Goal: Transaction & Acquisition: Purchase product/service

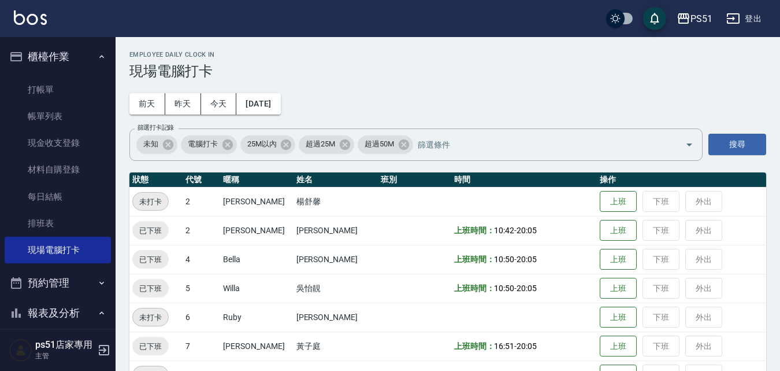
scroll to position [135, 0]
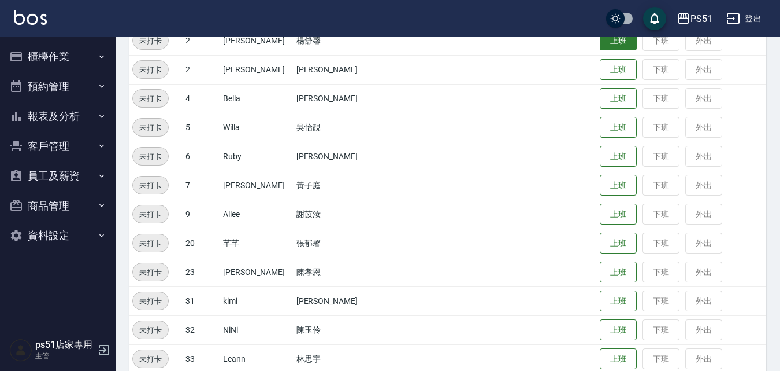
scroll to position [135, 0]
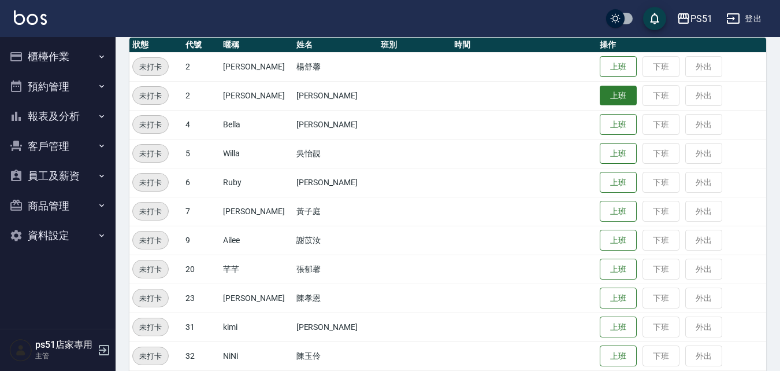
click at [618, 92] on button "上班" at bounding box center [618, 96] width 37 height 20
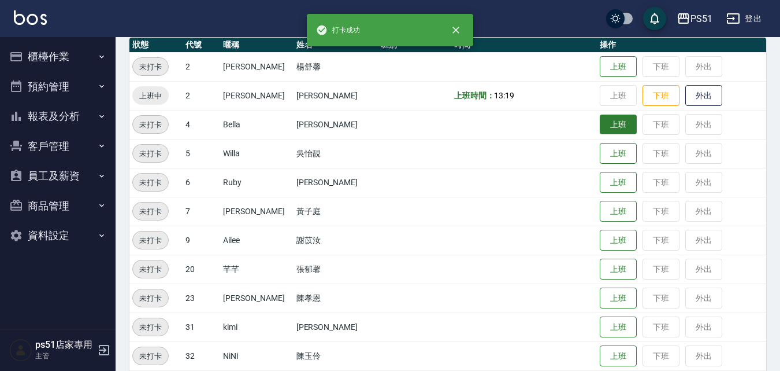
click at [612, 133] on button "上班" at bounding box center [618, 124] width 37 height 20
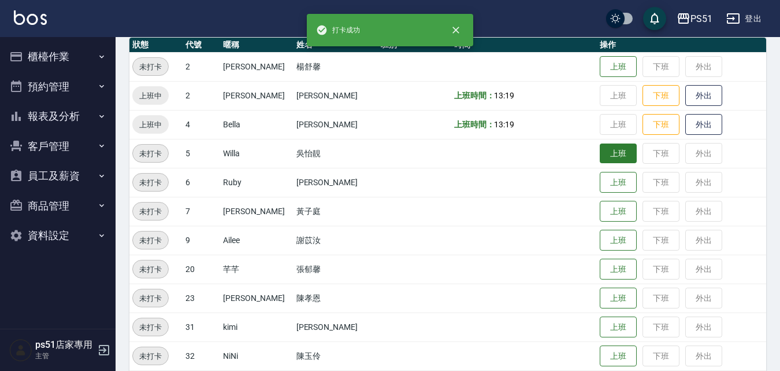
click at [614, 156] on button "上班" at bounding box center [618, 153] width 37 height 20
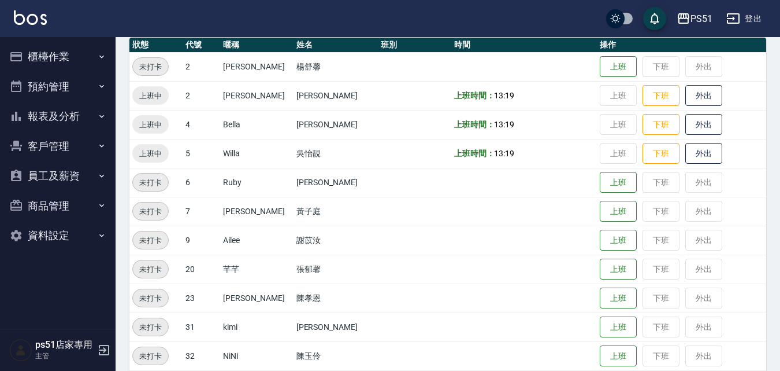
click at [76, 65] on button "櫃檯作業" at bounding box center [58, 57] width 106 height 30
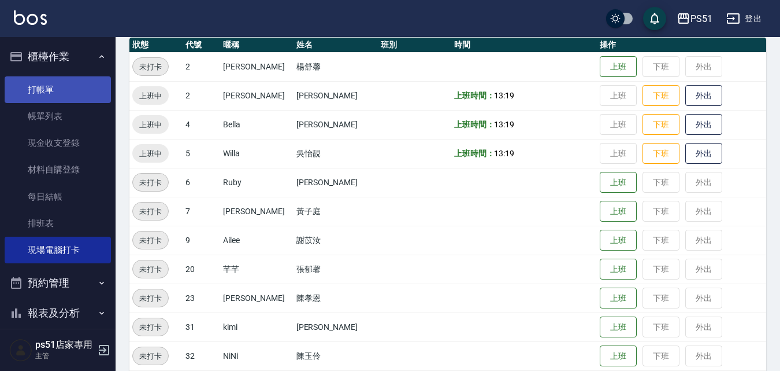
click at [64, 87] on link "打帳單" at bounding box center [58, 89] width 106 height 27
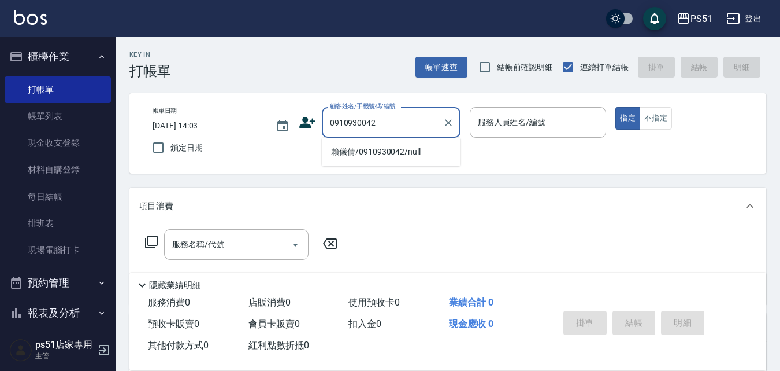
click at [428, 155] on li "賴儀倩/0910930042/null" at bounding box center [391, 151] width 139 height 19
type input "賴儀倩/0910930042/null"
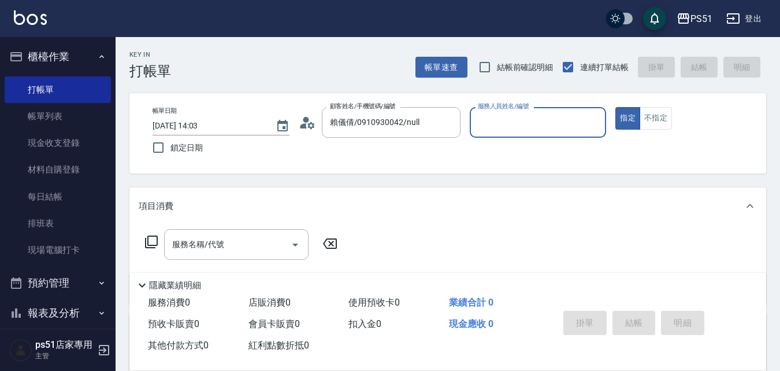
type input "Leann-33"
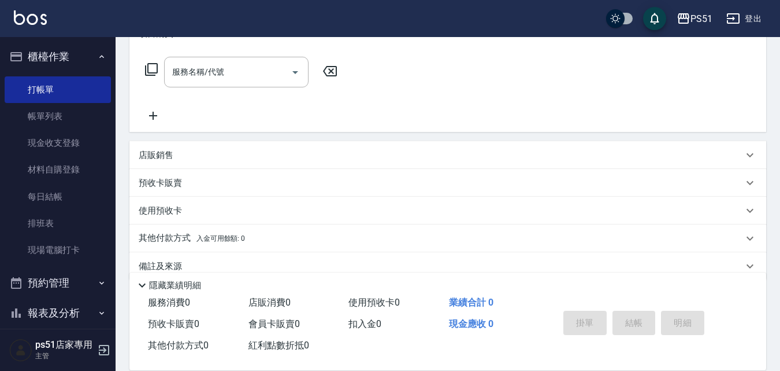
scroll to position [192, 0]
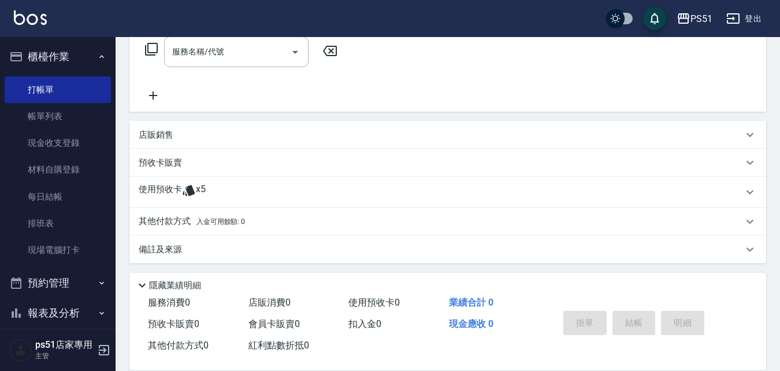
click at [260, 187] on div "使用預收卡 x5" at bounding box center [441, 191] width 605 height 17
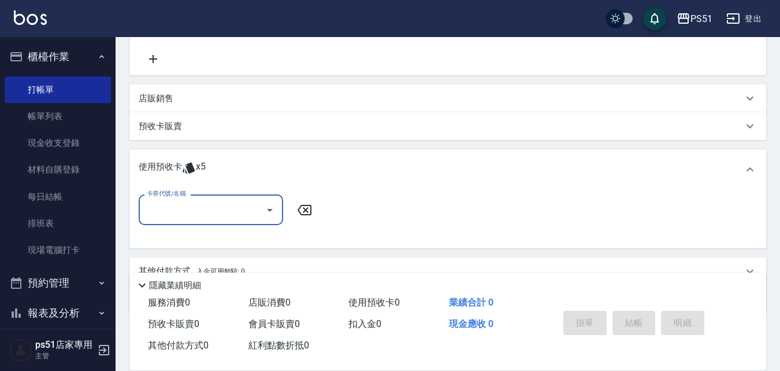
scroll to position [282, 0]
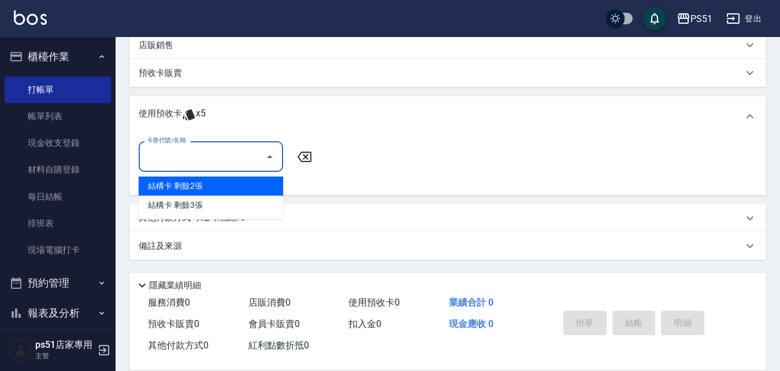
click at [249, 155] on input "卡券代號/名稱" at bounding box center [202, 156] width 117 height 20
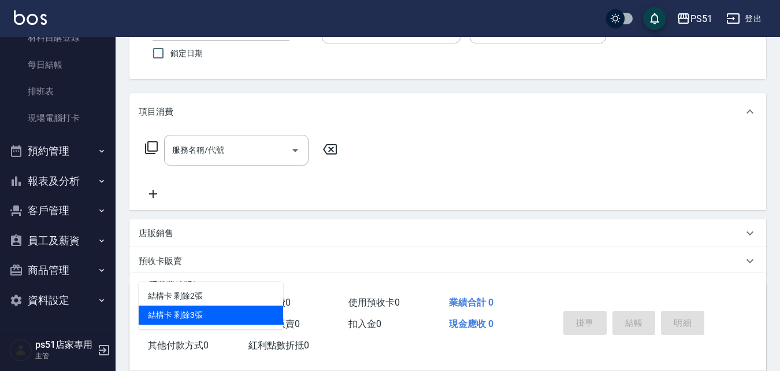
scroll to position [135, 0]
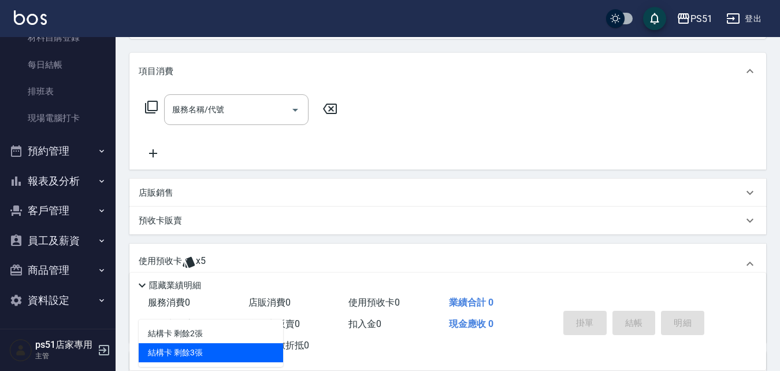
click at [97, 214] on icon "button" at bounding box center [101, 210] width 9 height 9
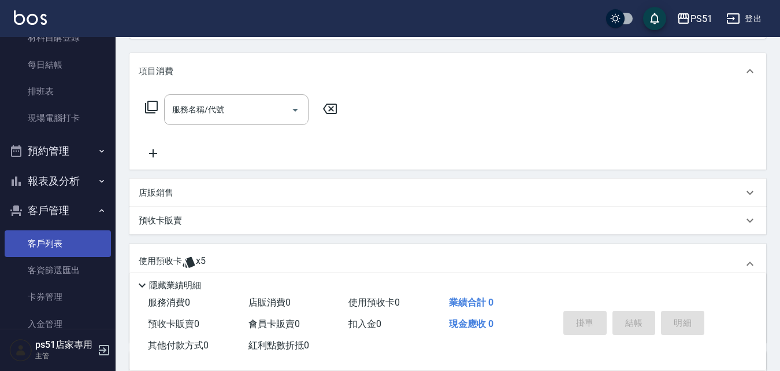
click at [83, 240] on link "客戶列表" at bounding box center [58, 243] width 106 height 27
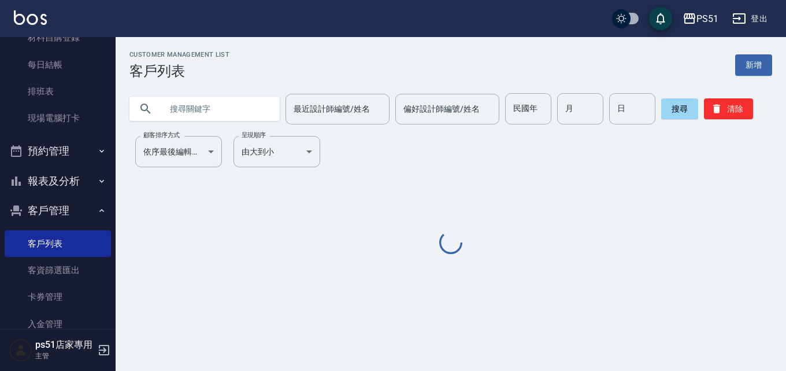
click at [240, 112] on input "text" at bounding box center [216, 108] width 109 height 31
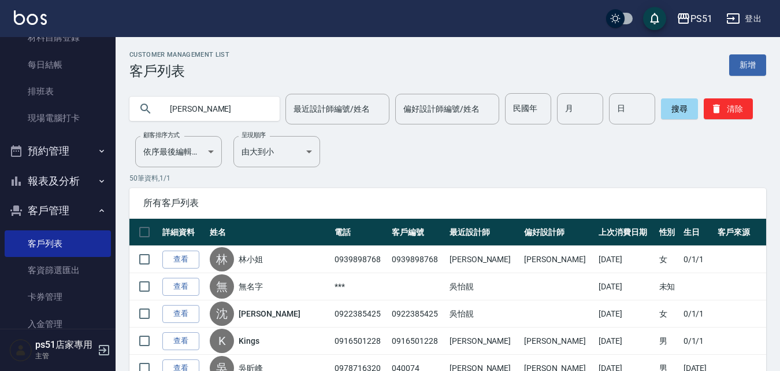
type input "[PERSON_NAME]"
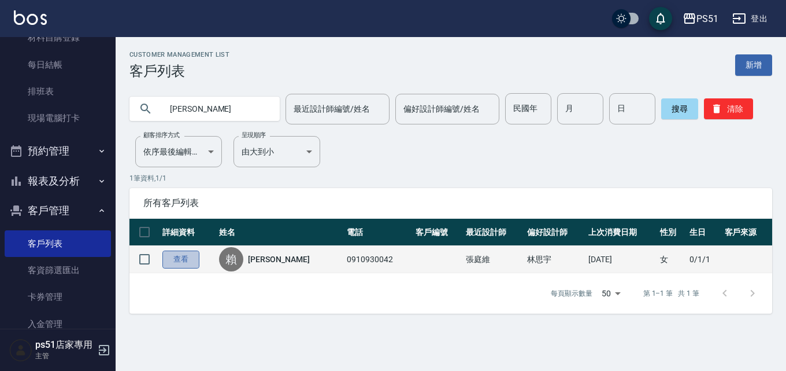
click at [188, 261] on link "查看" at bounding box center [180, 259] width 37 height 18
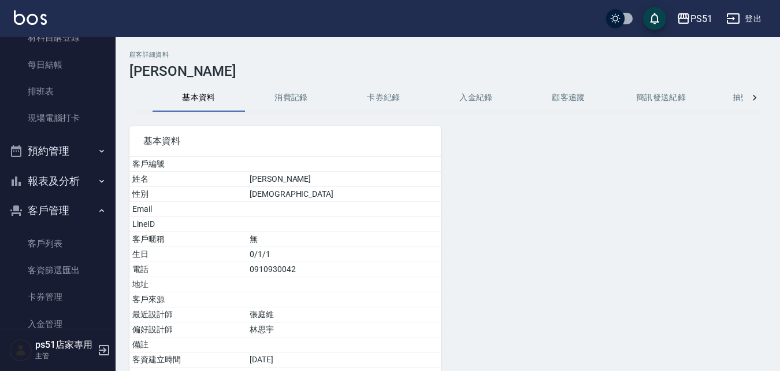
click at [292, 92] on button "消費記錄" at bounding box center [291, 98] width 92 height 28
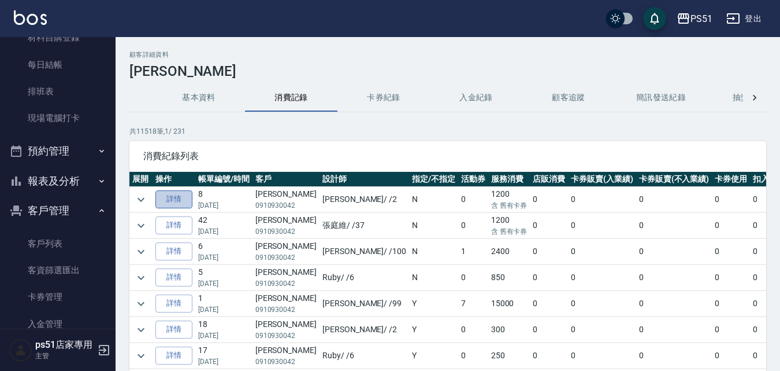
click at [176, 199] on link "詳情" at bounding box center [173, 199] width 37 height 18
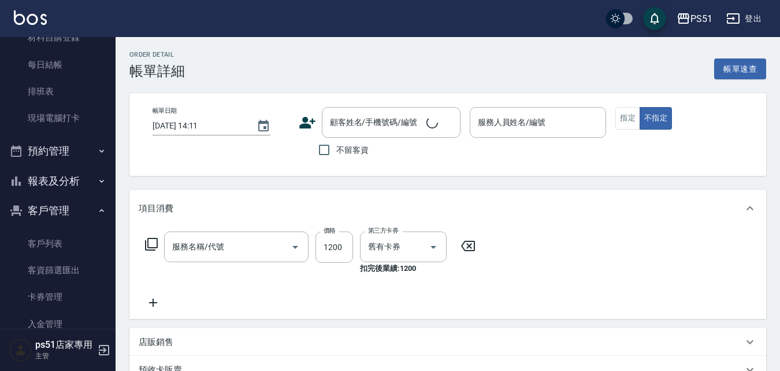
type input "[DATE] 14:38"
type input "[PERSON_NAME]-2"
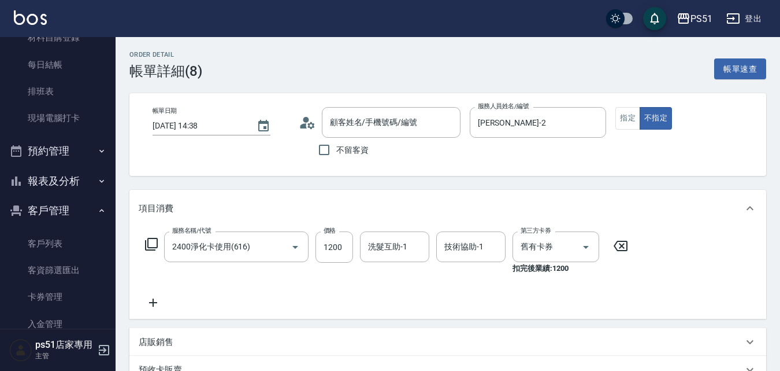
type input "2400淨化卡使用(616)"
type input "賴儀倩/0910930042/null"
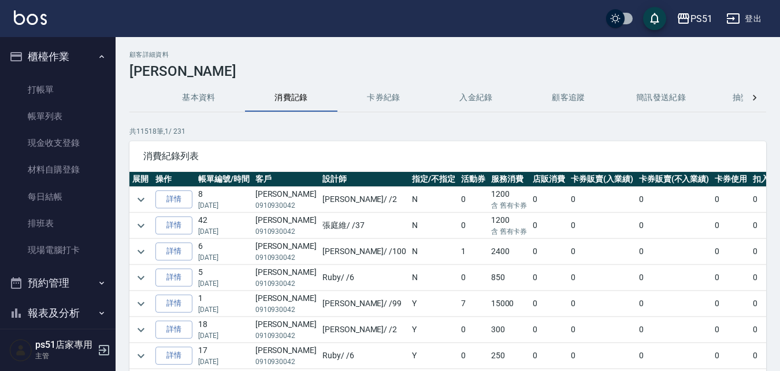
click at [391, 100] on button "卡券紀錄" at bounding box center [384, 98] width 92 height 28
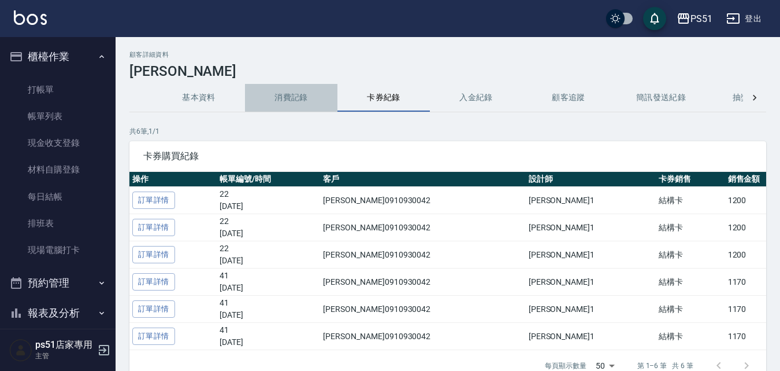
click at [305, 97] on button "消費記錄" at bounding box center [291, 98] width 92 height 28
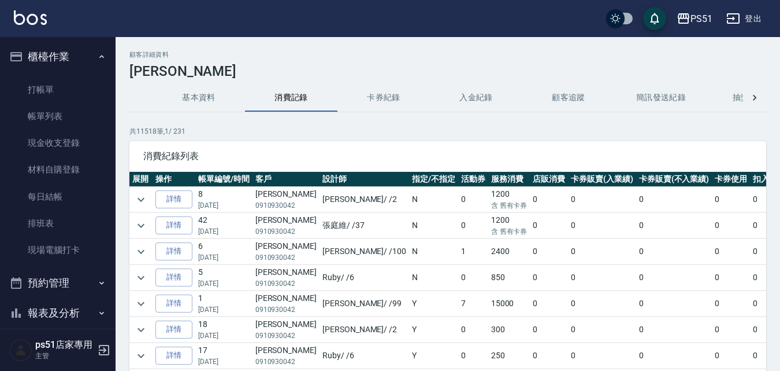
click at [372, 91] on button "卡券紀錄" at bounding box center [384, 98] width 92 height 28
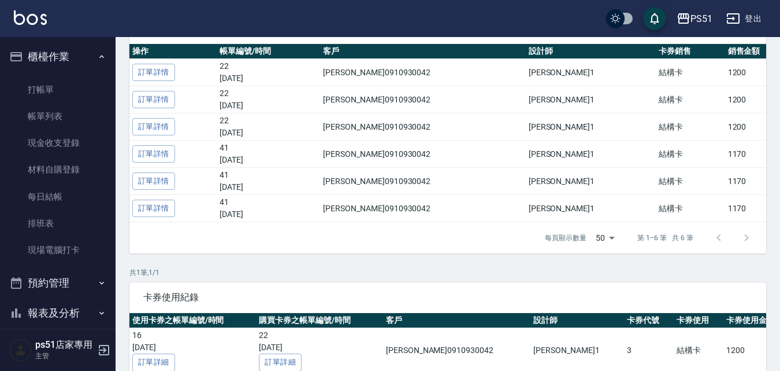
scroll to position [126, 0]
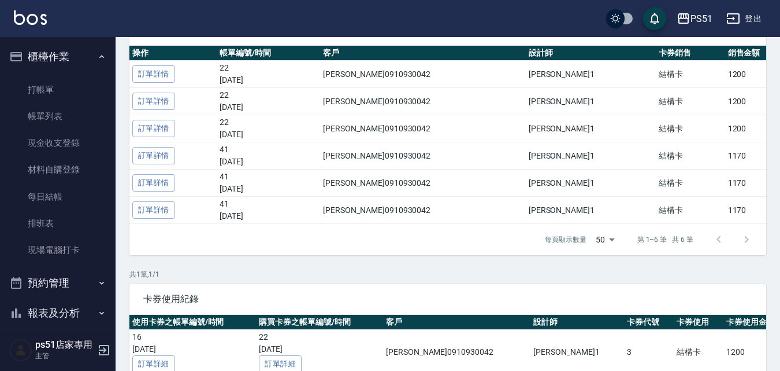
click at [747, 239] on div at bounding box center [732, 239] width 55 height 28
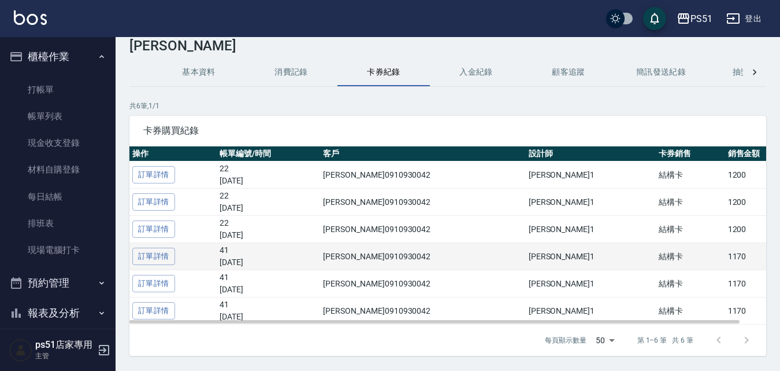
scroll to position [0, 0]
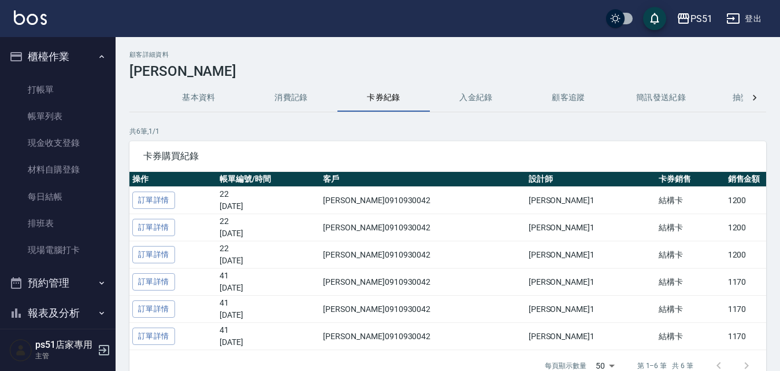
click at [479, 87] on button "入金紀錄" at bounding box center [476, 98] width 92 height 28
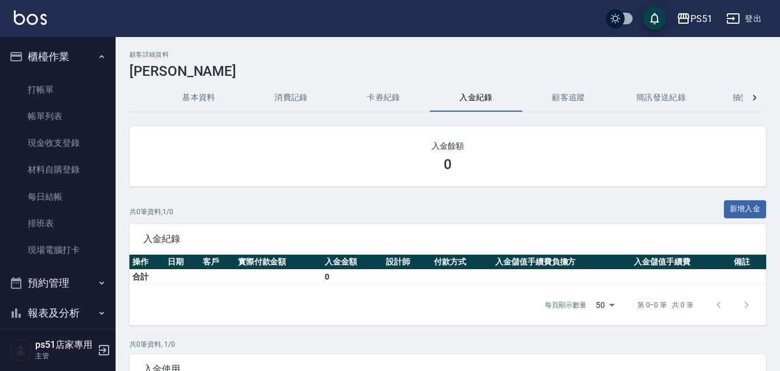
click at [296, 94] on button "消費記錄" at bounding box center [291, 98] width 92 height 28
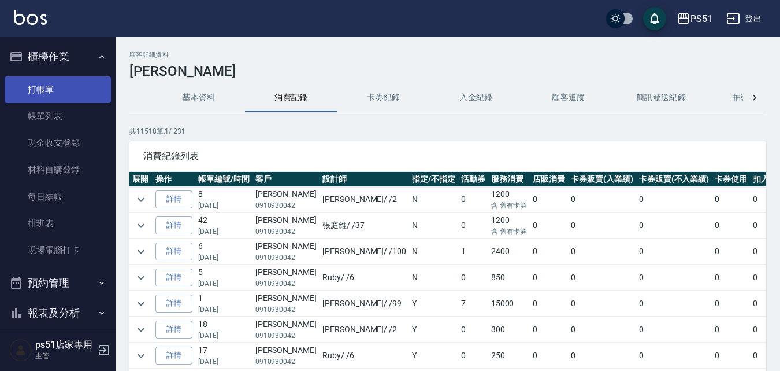
click at [21, 82] on link "打帳單" at bounding box center [58, 89] width 106 height 27
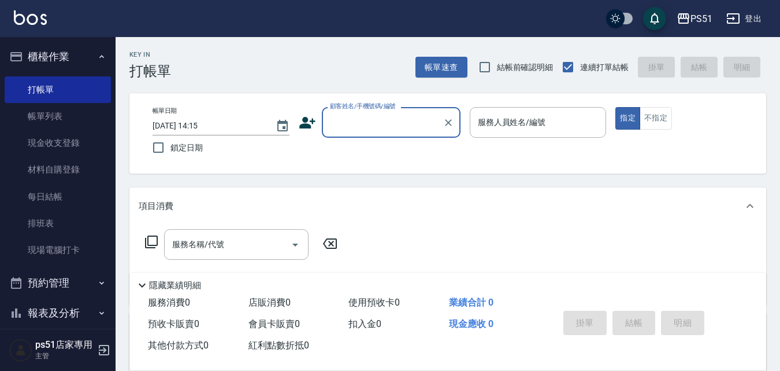
click at [392, 125] on input "顧客姓名/手機號碼/編號" at bounding box center [382, 122] width 111 height 20
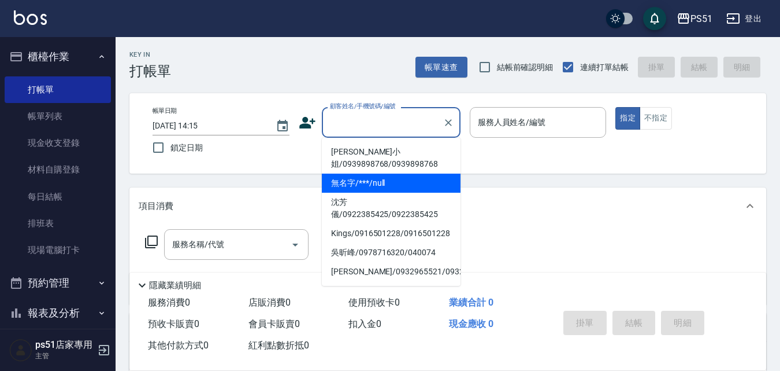
click at [390, 176] on li "無名字/***/null" at bounding box center [391, 182] width 139 height 19
type input "無名字/***/null"
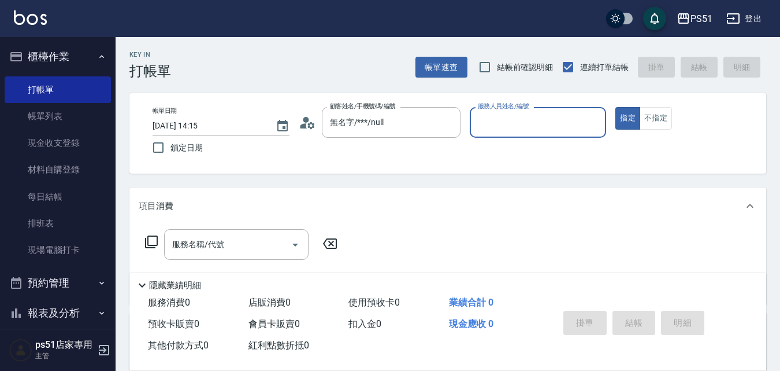
click at [514, 127] on input "服務人員姓名/編號" at bounding box center [538, 122] width 127 height 20
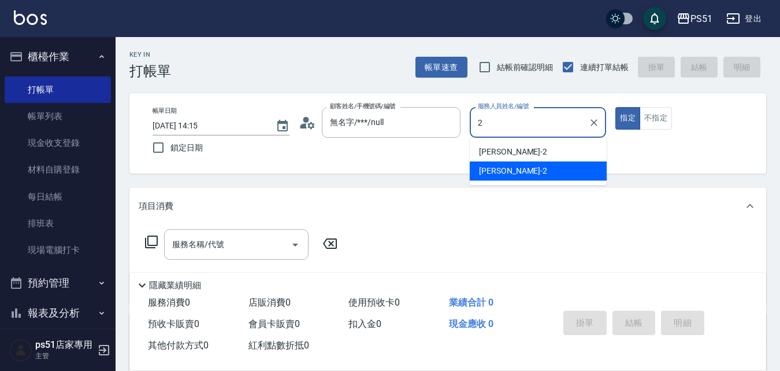
click at [510, 170] on div "[PERSON_NAME] -2" at bounding box center [538, 170] width 137 height 19
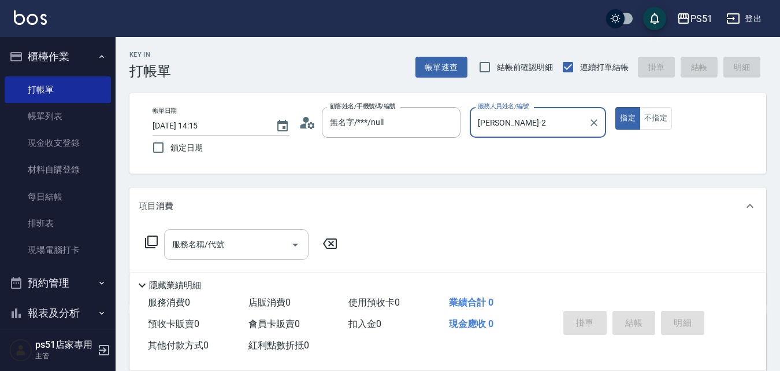
type input "[PERSON_NAME]-2"
click at [229, 254] on input "服務名稱/代號" at bounding box center [227, 244] width 117 height 20
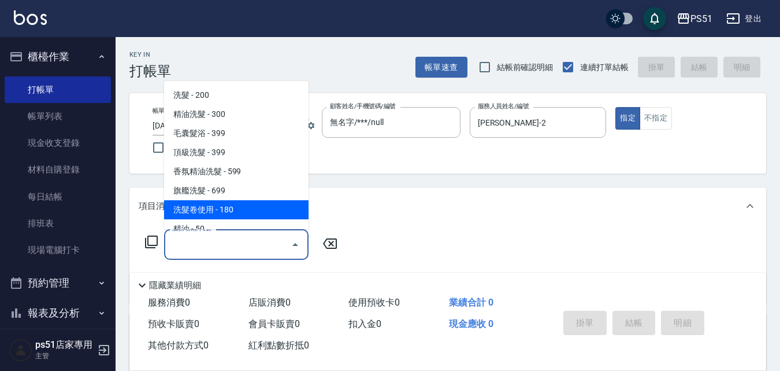
scroll to position [270, 0]
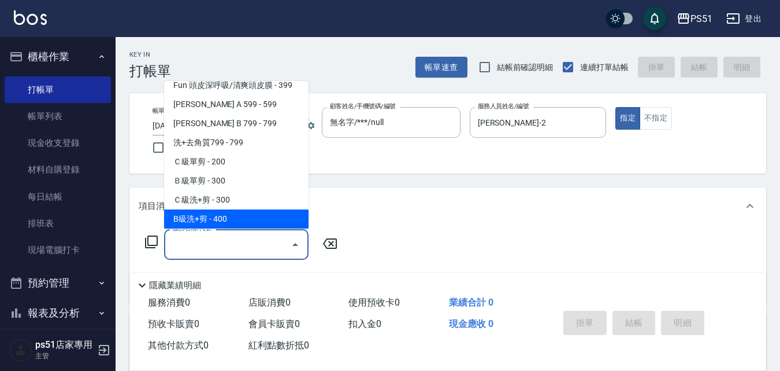
click at [228, 216] on span "B級洗+剪 - 400" at bounding box center [236, 218] width 145 height 19
type input "B級洗+剪(204)"
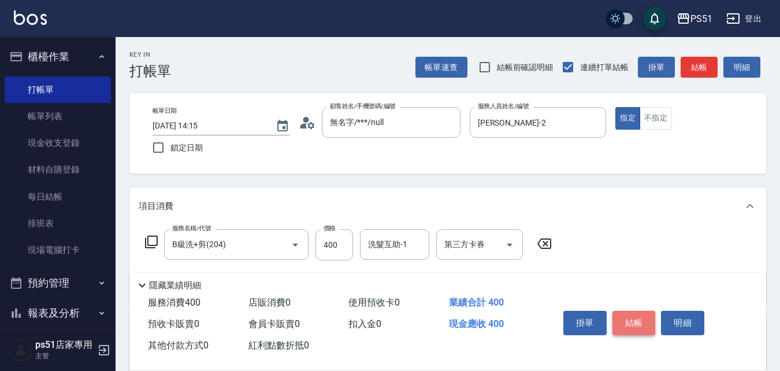
click at [628, 310] on button "結帳" at bounding box center [634, 322] width 43 height 24
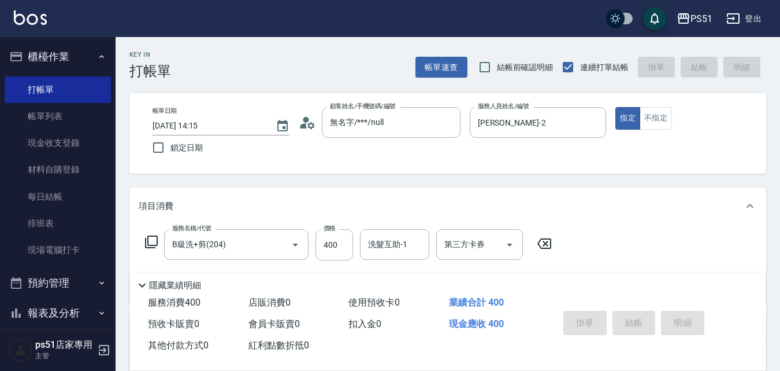
type input "[DATE] 14:43"
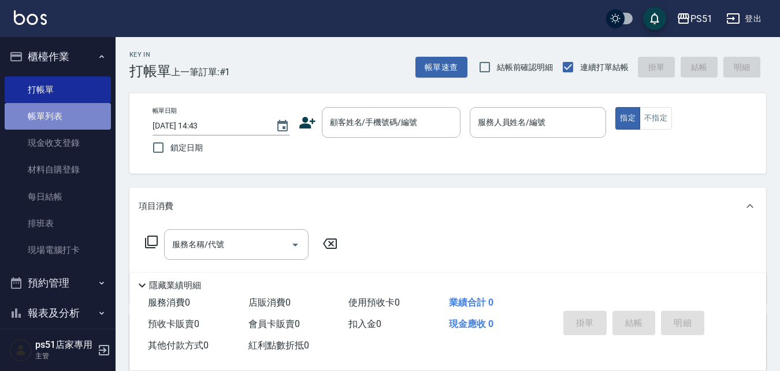
click at [77, 106] on link "帳單列表" at bounding box center [58, 116] width 106 height 27
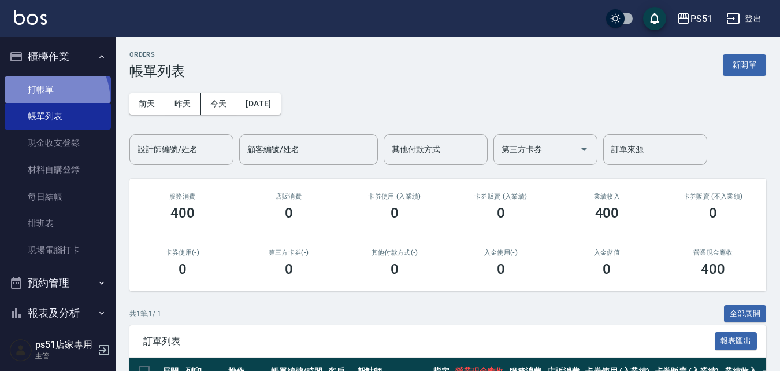
click at [40, 101] on link "打帳單" at bounding box center [58, 89] width 106 height 27
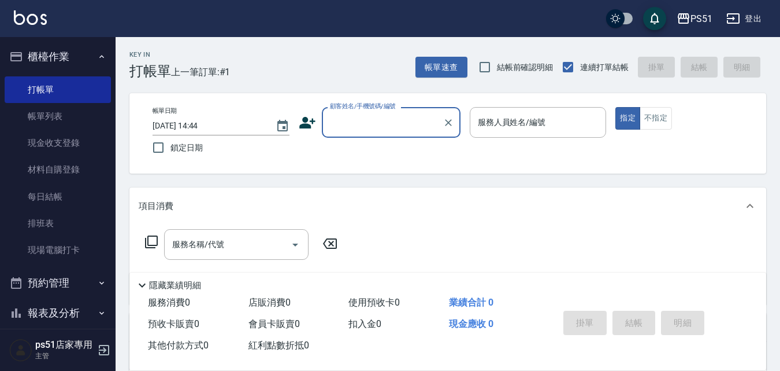
click at [375, 126] on input "顧客姓名/手機號碼/編號" at bounding box center [382, 122] width 111 height 20
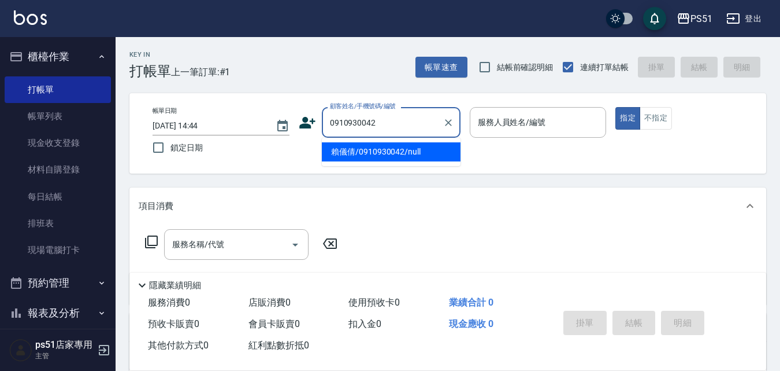
click at [381, 154] on li "賴儀倩/0910930042/null" at bounding box center [391, 151] width 139 height 19
type input "賴儀倩/0910930042/null"
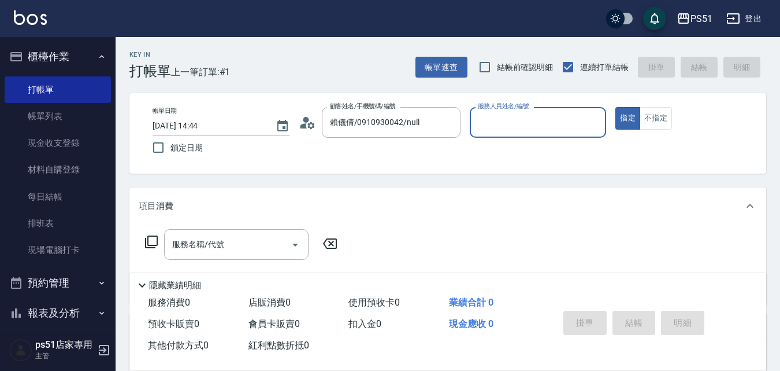
type input "Leann-33"
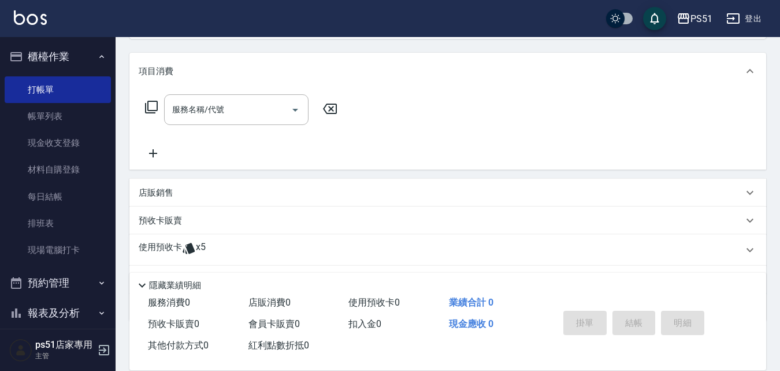
click at [190, 243] on icon at bounding box center [189, 248] width 14 height 14
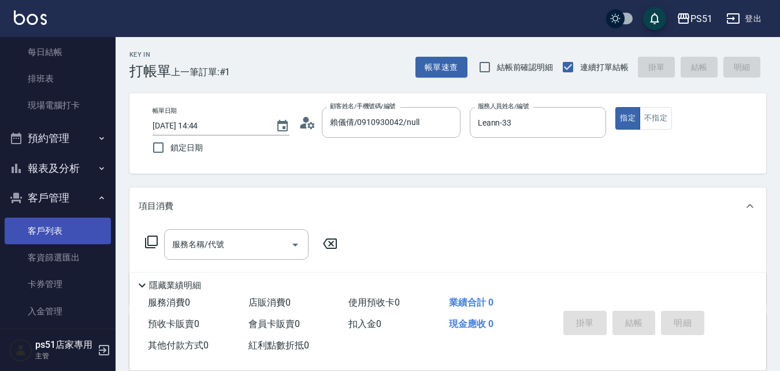
scroll to position [248, 0]
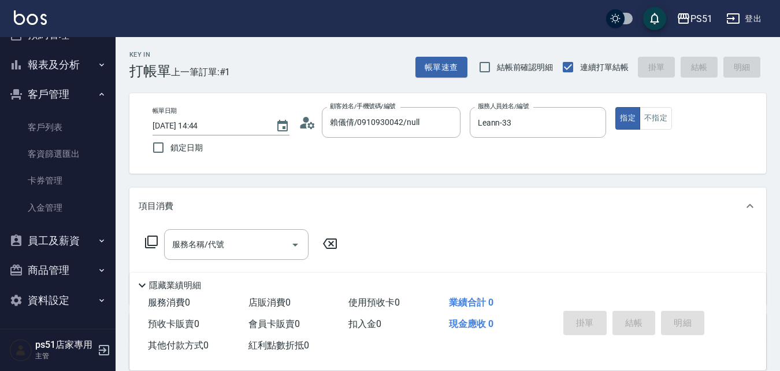
click at [90, 70] on button "報表及分析" at bounding box center [58, 65] width 106 height 30
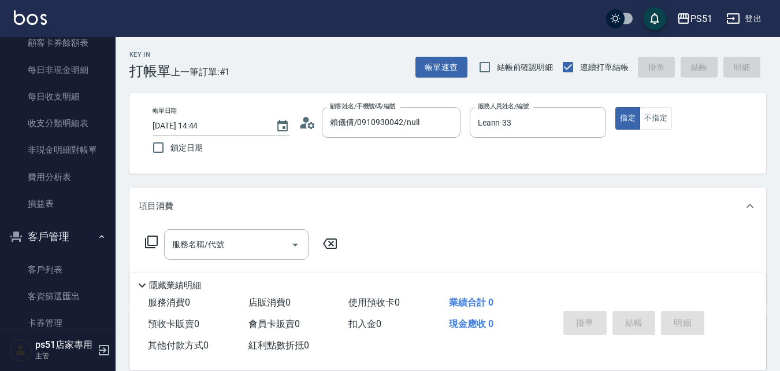
scroll to position [1086, 0]
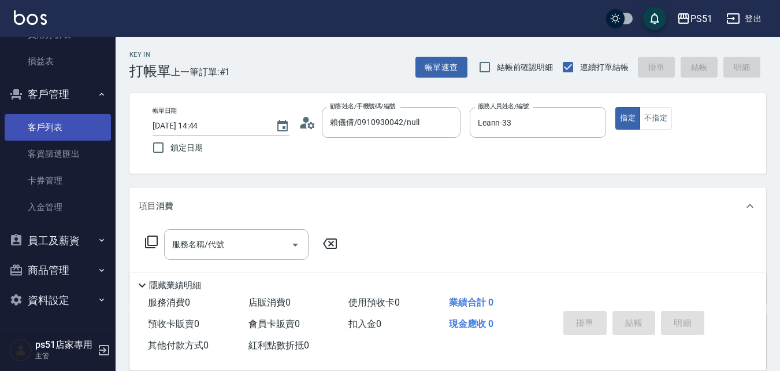
click at [84, 123] on link "客戶列表" at bounding box center [58, 127] width 106 height 27
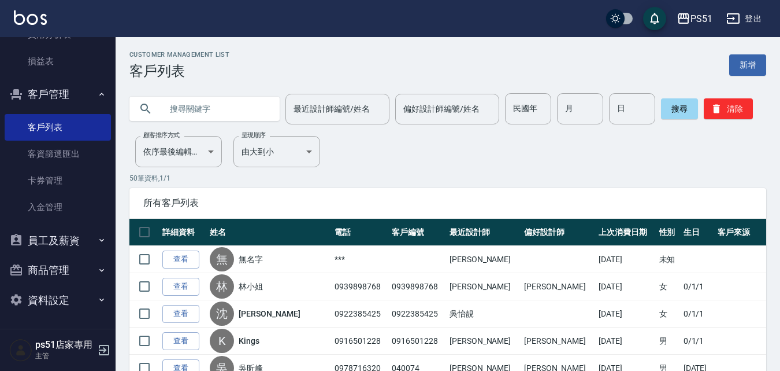
click at [225, 108] on input "text" at bounding box center [216, 108] width 109 height 31
type input "0910930042"
click at [681, 101] on button "搜尋" at bounding box center [679, 108] width 37 height 21
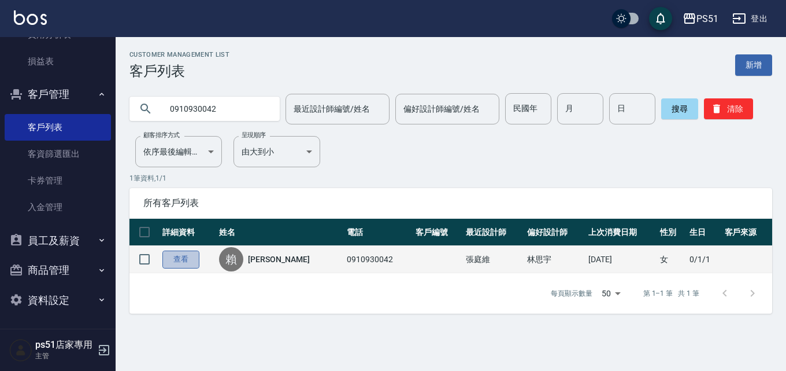
click at [184, 262] on link "查看" at bounding box center [180, 259] width 37 height 18
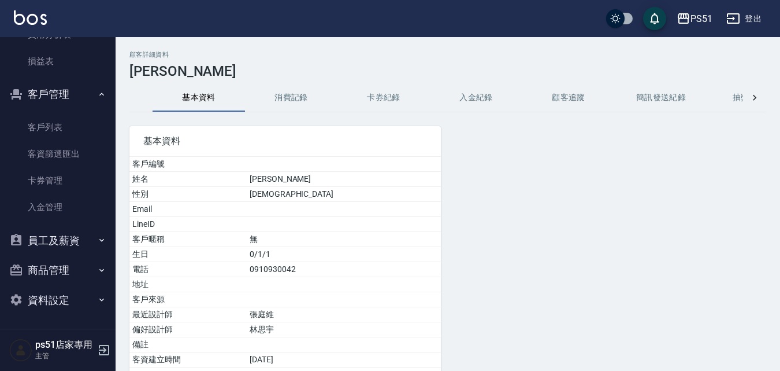
click at [303, 97] on button "消費記錄" at bounding box center [291, 98] width 92 height 28
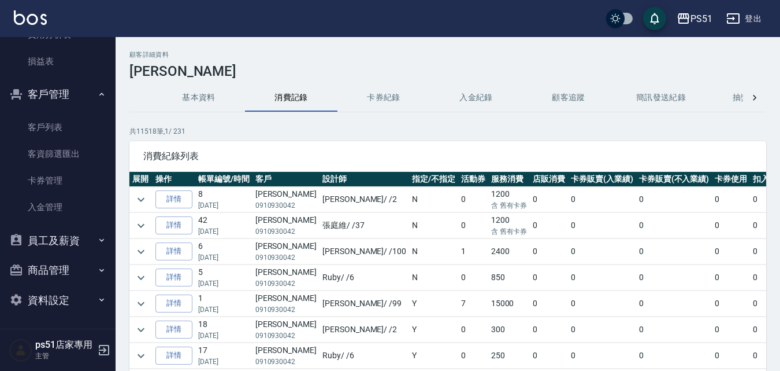
drag, startPoint x: 234, startPoint y: 232, endPoint x: 195, endPoint y: 230, distance: 39.3
click at [195, 230] on tr "詳情 42 [DATE] [PERSON_NAME]0910930042 [PERSON_NAME]/ /37 N 0 1200 含 舊有卡券 0 0 0 0…" at bounding box center [514, 225] width 771 height 25
click at [220, 231] on p "[DATE]" at bounding box center [223, 231] width 51 height 10
click at [238, 232] on p "[DATE]" at bounding box center [223, 231] width 51 height 10
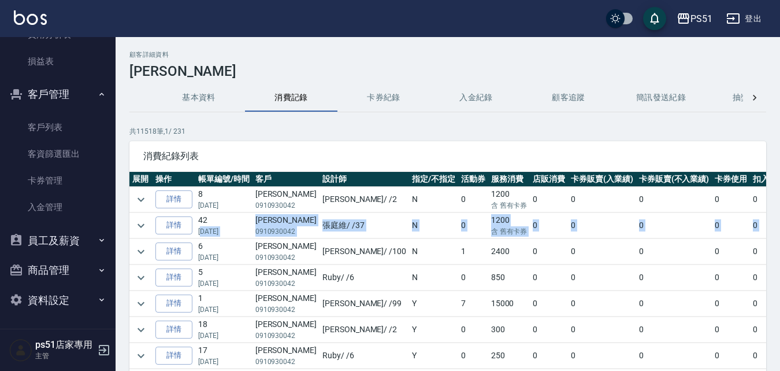
drag, startPoint x: 201, startPoint y: 234, endPoint x: 235, endPoint y: 238, distance: 33.8
click at [262, 232] on p "0910930042" at bounding box center [285, 231] width 61 height 10
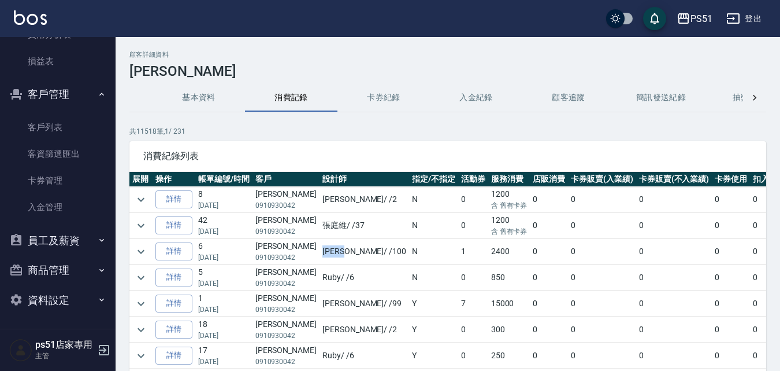
drag, startPoint x: 318, startPoint y: 250, endPoint x: 297, endPoint y: 250, distance: 22.0
click at [320, 250] on td "[PERSON_NAME] / /100" at bounding box center [365, 251] width 90 height 25
click at [221, 194] on td "8 [DATE]" at bounding box center [223, 199] width 57 height 25
drag, startPoint x: 320, startPoint y: 255, endPoint x: 294, endPoint y: 255, distance: 26.0
click at [294, 255] on tr "詳情 6 [DATE] [PERSON_NAME]0910930042 [PERSON_NAME] / /100 N 1 2400 0 0 0 0 0 0 2…" at bounding box center [514, 251] width 771 height 25
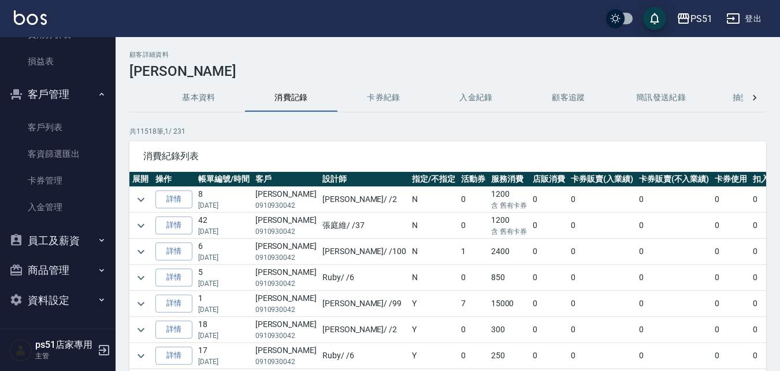
click at [409, 265] on td "N" at bounding box center [433, 277] width 49 height 25
drag, startPoint x: 299, startPoint y: 249, endPoint x: 324, endPoint y: 250, distance: 24.3
click at [324, 250] on td "[PERSON_NAME] / /100" at bounding box center [365, 251] width 90 height 25
drag, startPoint x: 305, startPoint y: 302, endPoint x: 315, endPoint y: 304, distance: 10.7
click at [320, 304] on td "[PERSON_NAME] / /99" at bounding box center [365, 303] width 90 height 25
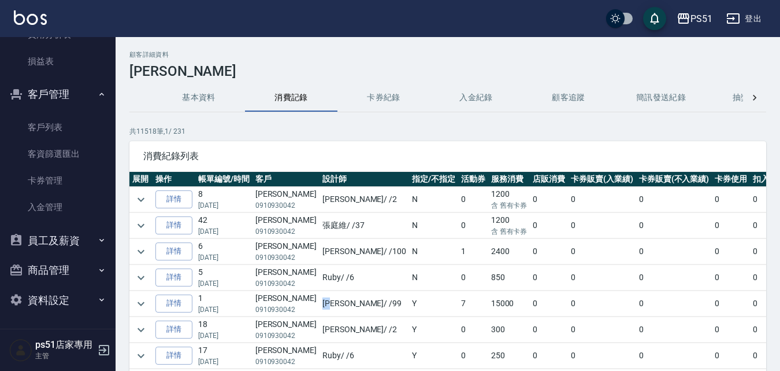
drag, startPoint x: 298, startPoint y: 307, endPoint x: 316, endPoint y: 308, distance: 17.9
click at [320, 308] on td "[PERSON_NAME] / /99" at bounding box center [365, 303] width 90 height 25
click at [349, 152] on span "消費紀錄列表" at bounding box center [447, 156] width 609 height 12
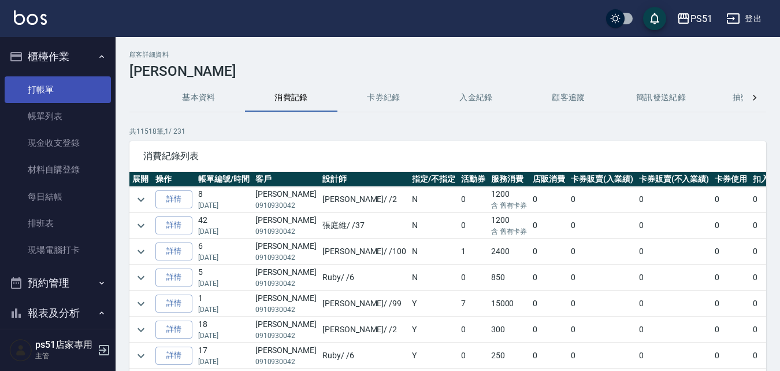
click at [69, 86] on link "打帳單" at bounding box center [58, 89] width 106 height 27
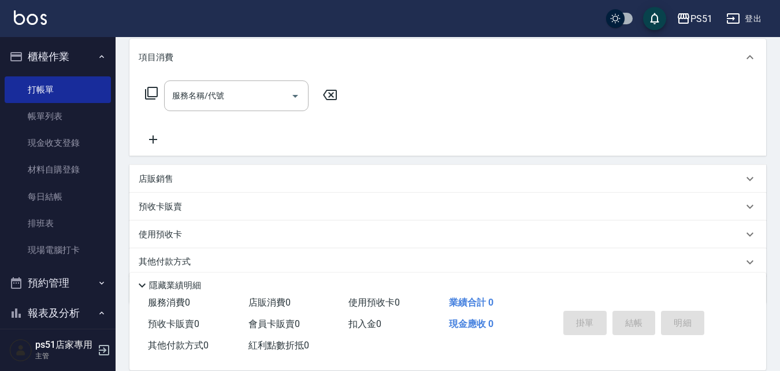
scroll to position [192, 0]
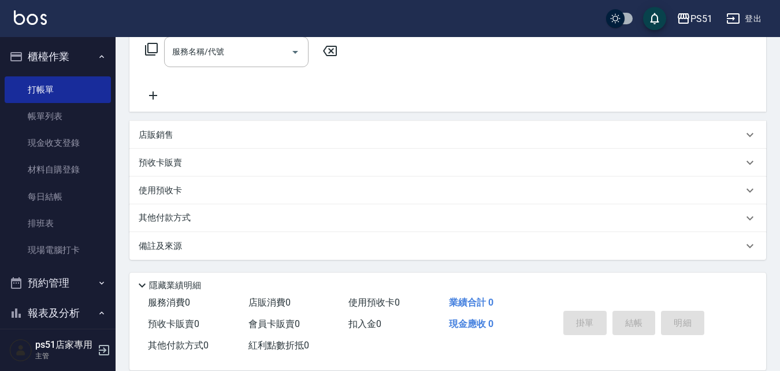
click at [170, 166] on p "預收卡販賣" at bounding box center [160, 163] width 43 height 12
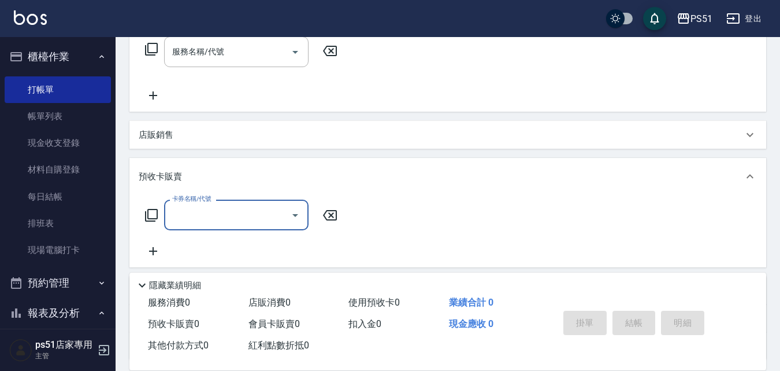
scroll to position [292, 0]
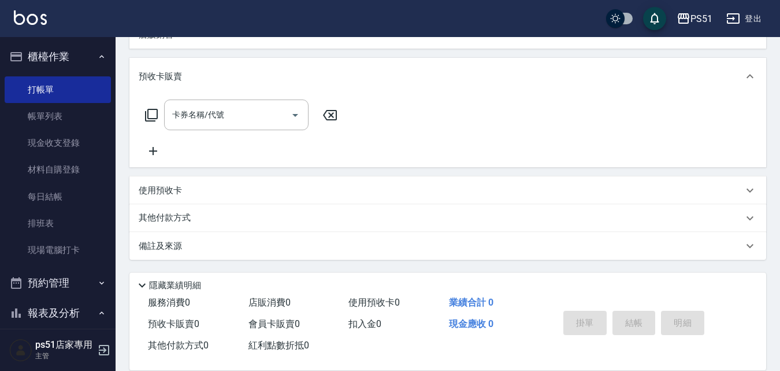
click at [176, 201] on div "使用預收卡" at bounding box center [447, 190] width 637 height 28
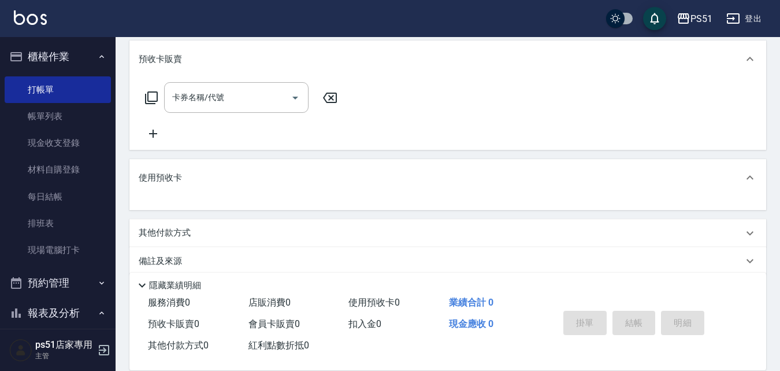
scroll to position [325, 0]
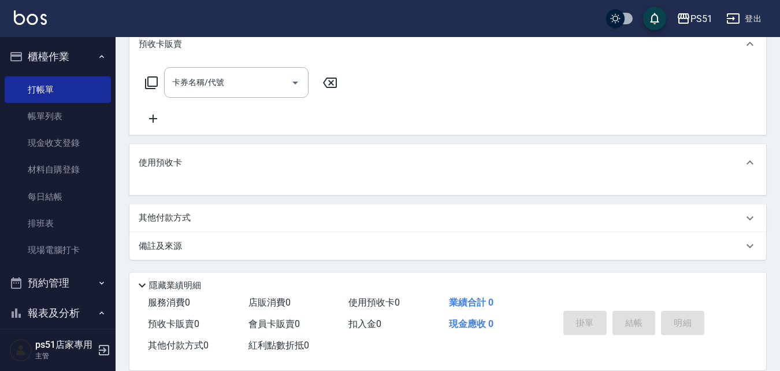
click at [171, 159] on p "使用預收卡" at bounding box center [160, 163] width 43 height 12
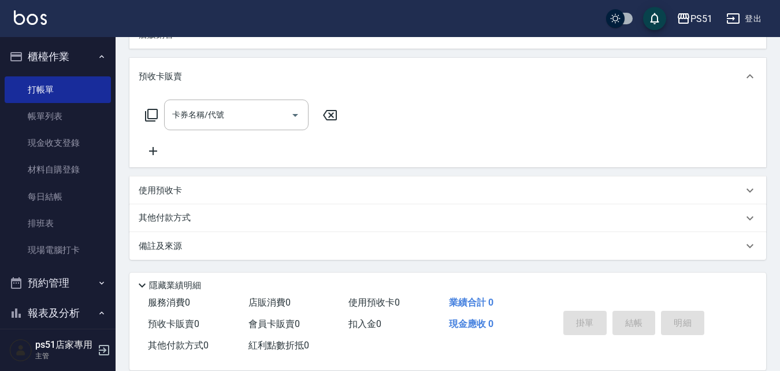
click at [180, 194] on p "使用預收卡" at bounding box center [160, 190] width 43 height 12
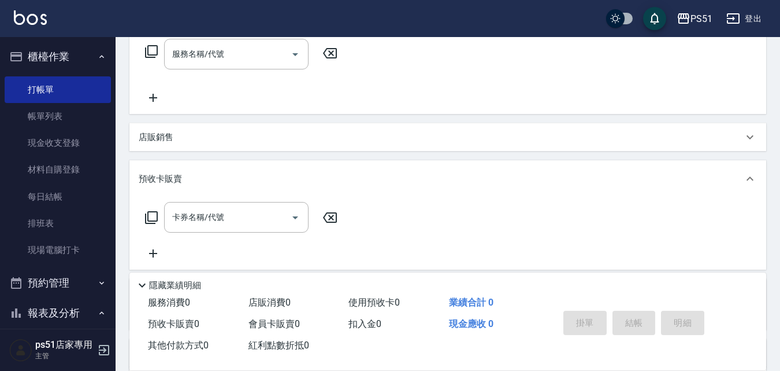
scroll to position [55, 0]
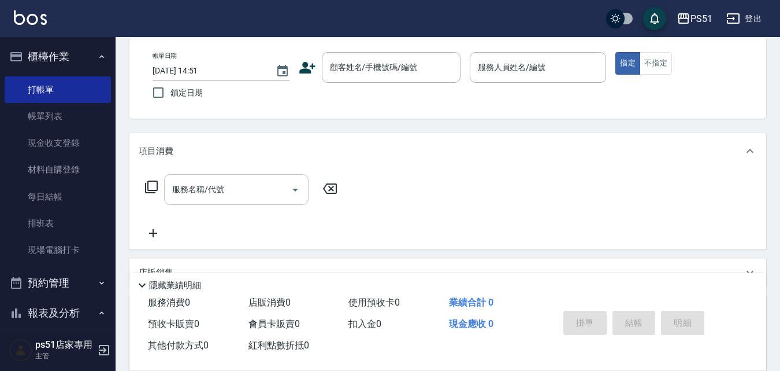
click at [245, 180] on input "服務名稱/代號" at bounding box center [227, 189] width 117 height 20
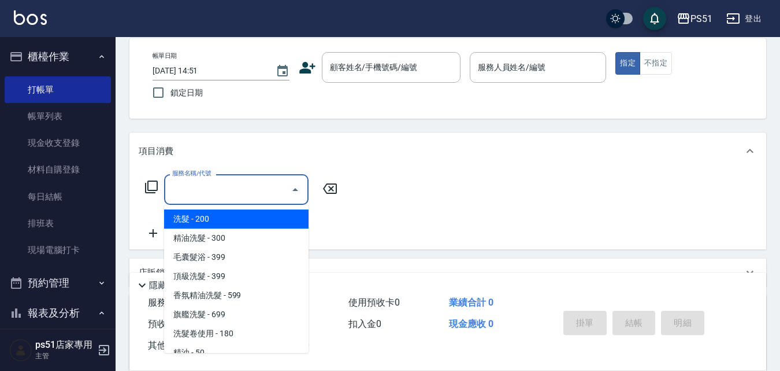
click at [257, 215] on span "洗髮 - 200" at bounding box center [236, 218] width 145 height 19
type input "洗髮(101)"
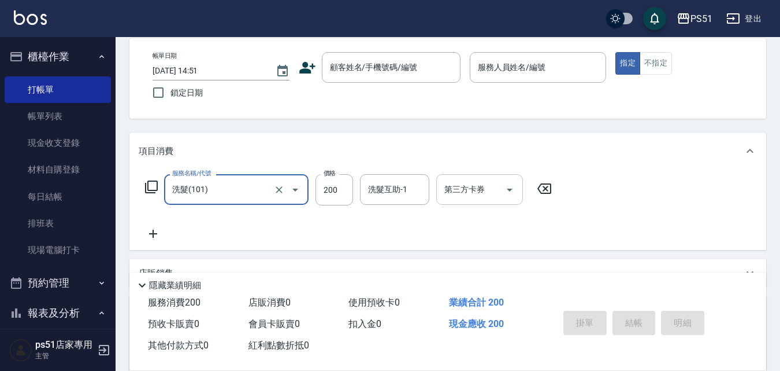
click at [472, 194] on input "第三方卡券" at bounding box center [471, 189] width 59 height 20
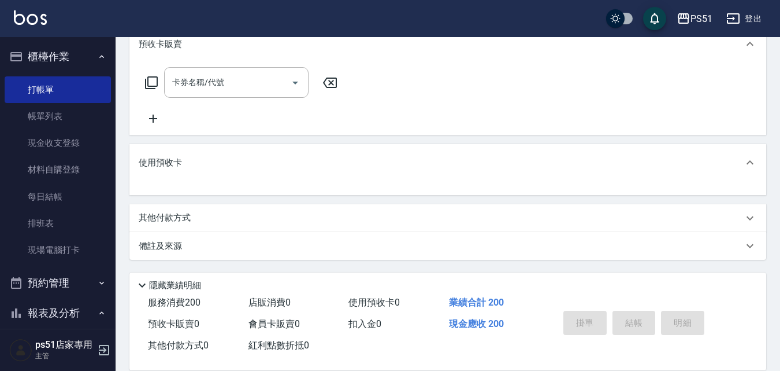
scroll to position [55, 0]
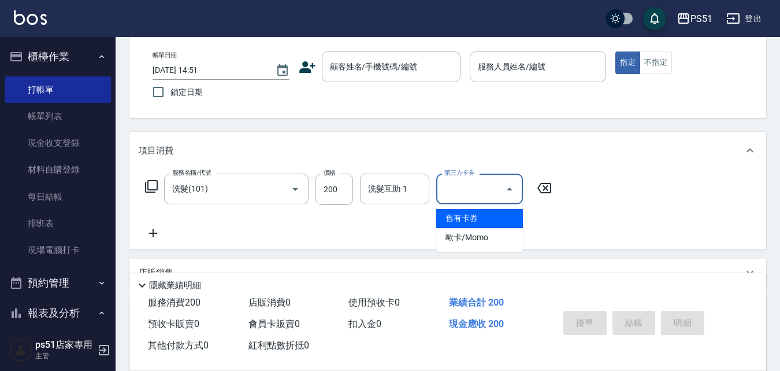
click at [545, 188] on icon at bounding box center [545, 188] width 14 height 10
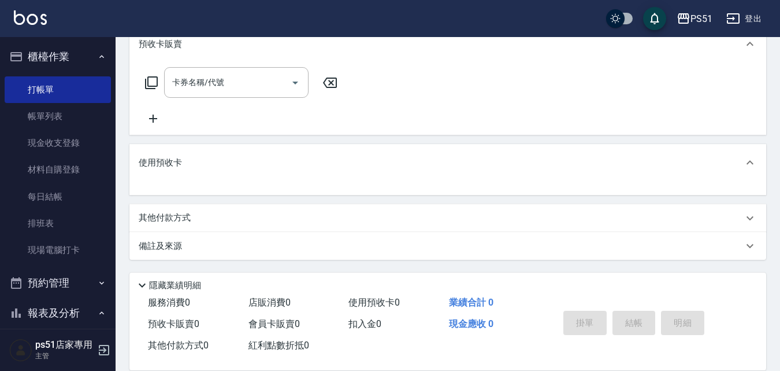
scroll to position [55, 0]
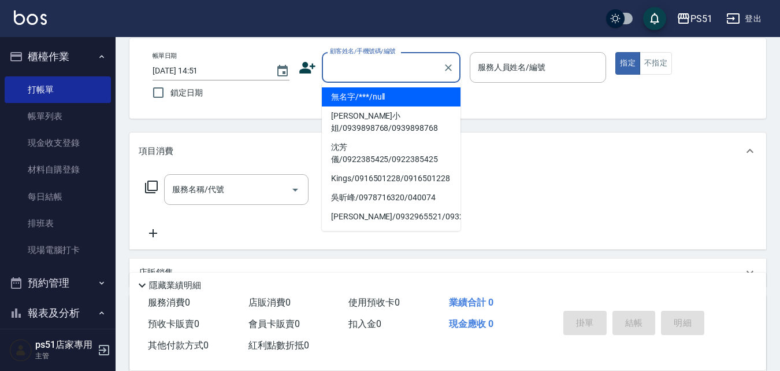
click at [355, 76] on input "顧客姓名/手機號碼/編號" at bounding box center [382, 67] width 111 height 20
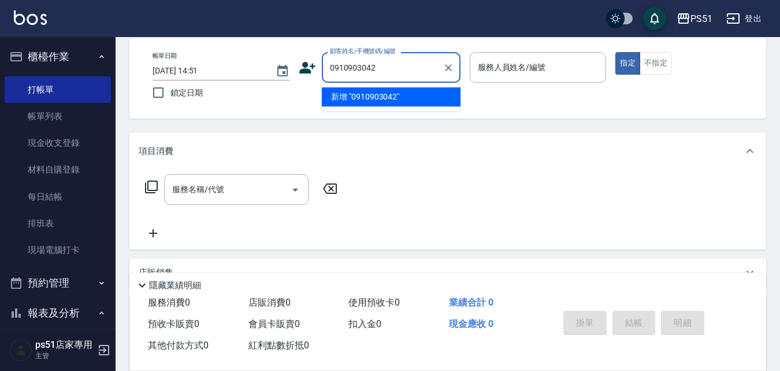
click at [372, 87] on li "新增 "0910903042"" at bounding box center [391, 96] width 139 height 19
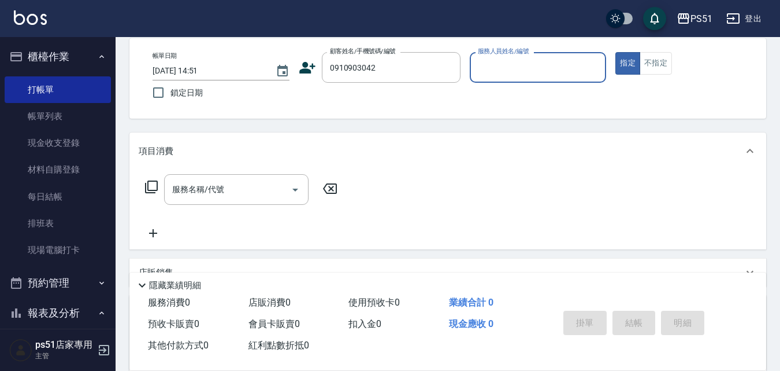
click at [420, 84] on div "帳單日期 [DATE] 14:51 鎖定日期 顧客姓名/手機號碼/編號 0910903042 顧客姓名/手機號碼/編號 服務人員姓名/編號 服務人員姓名/編號…" at bounding box center [447, 78] width 609 height 53
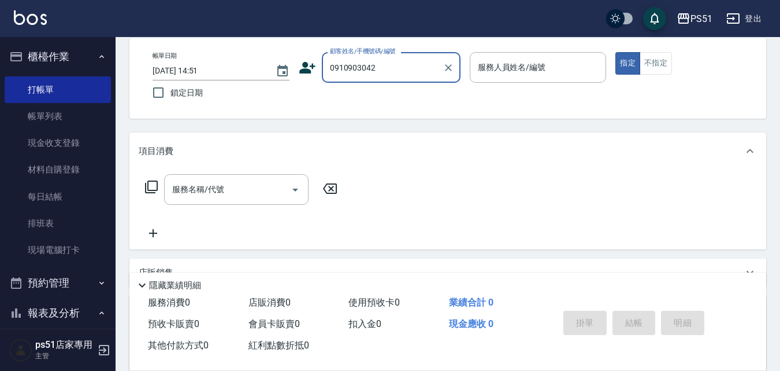
click at [408, 68] on input "0910903042" at bounding box center [382, 67] width 111 height 20
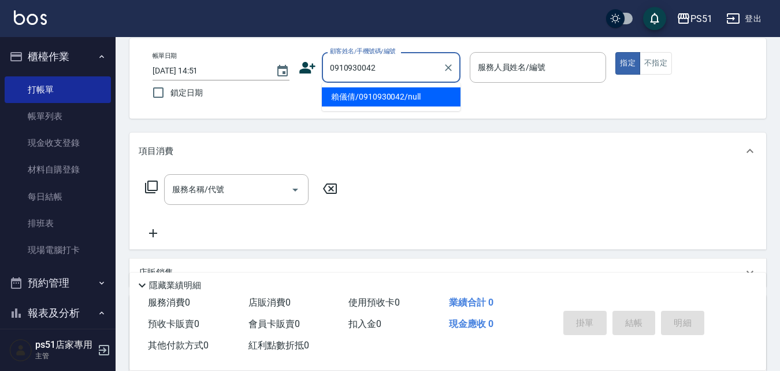
click at [408, 88] on li "賴儀倩/0910930042/null" at bounding box center [391, 96] width 139 height 19
type input "賴儀倩/0910930042/null"
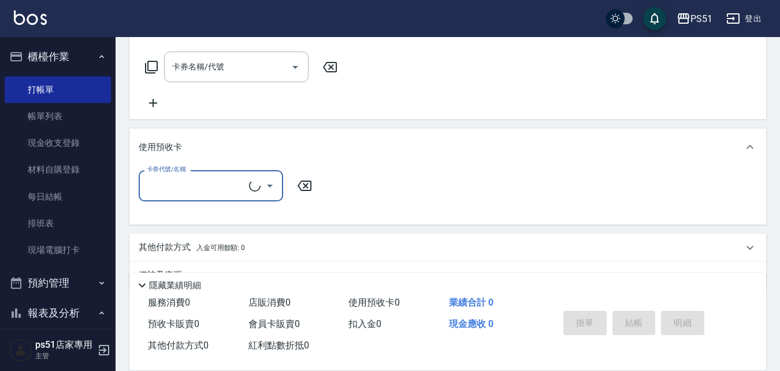
type input "Leann-33"
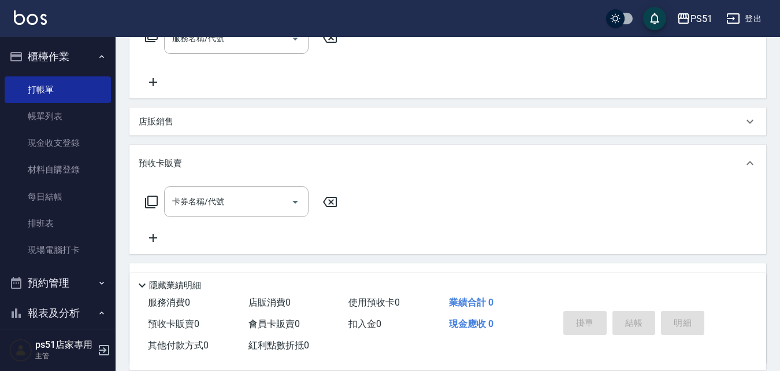
scroll to position [373, 0]
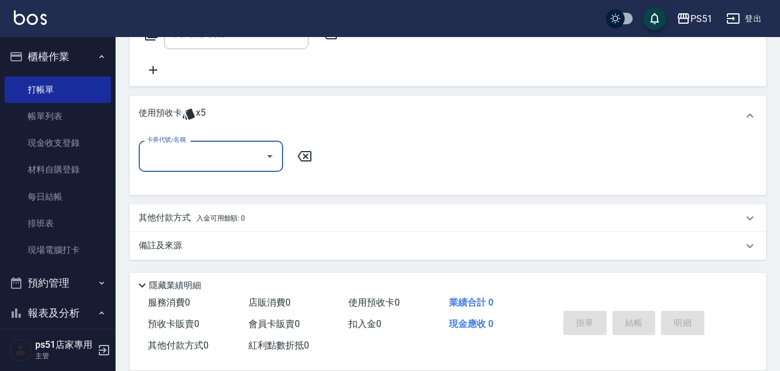
click at [225, 155] on input "卡券代號/名稱" at bounding box center [202, 156] width 117 height 20
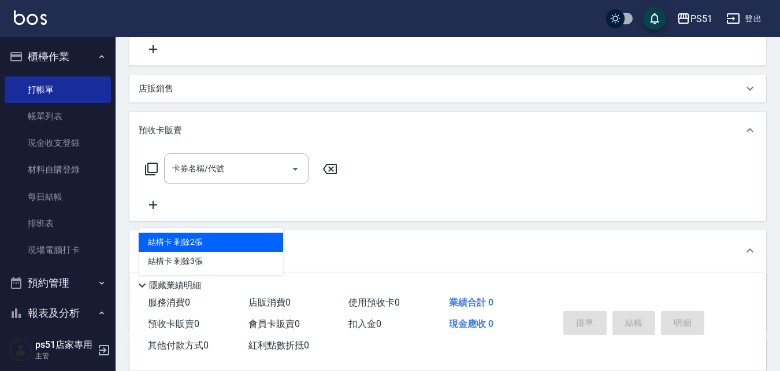
scroll to position [103, 0]
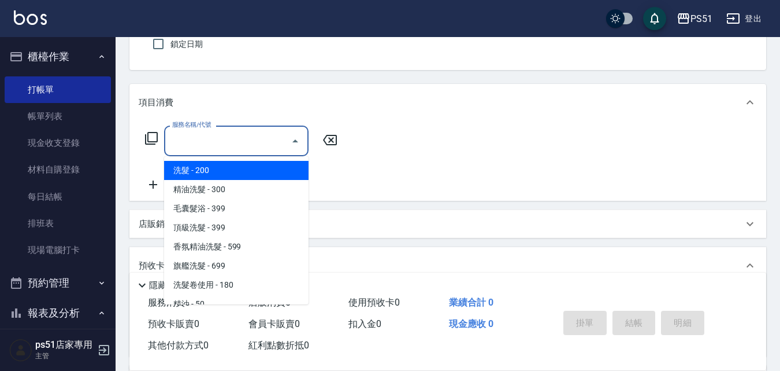
click at [224, 143] on input "服務名稱/代號" at bounding box center [227, 141] width 117 height 20
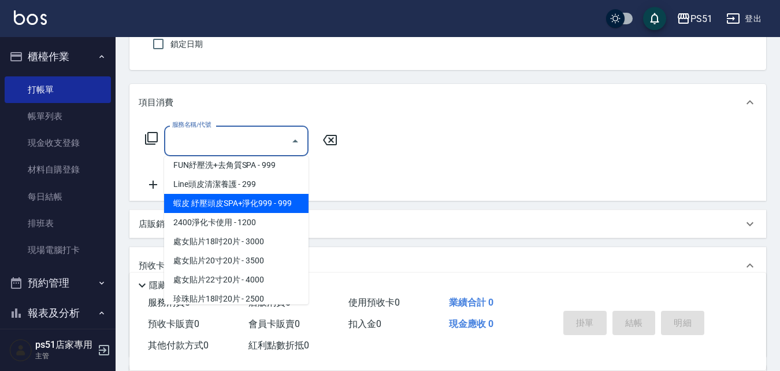
scroll to position [1618, 0]
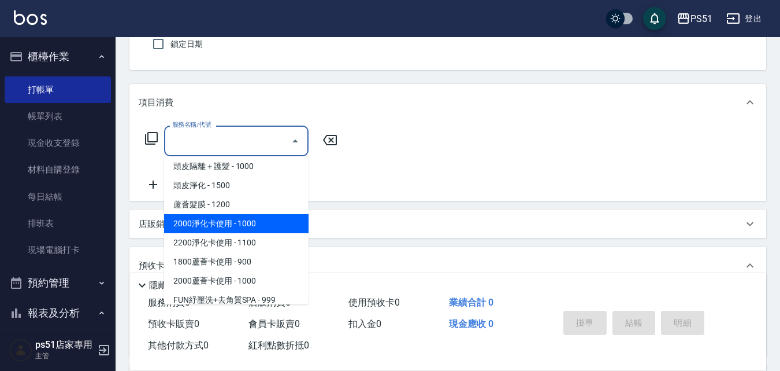
click at [230, 230] on span "2000淨化卡使用 - 1000" at bounding box center [236, 223] width 145 height 19
type input "2000淨化卡使用(603)"
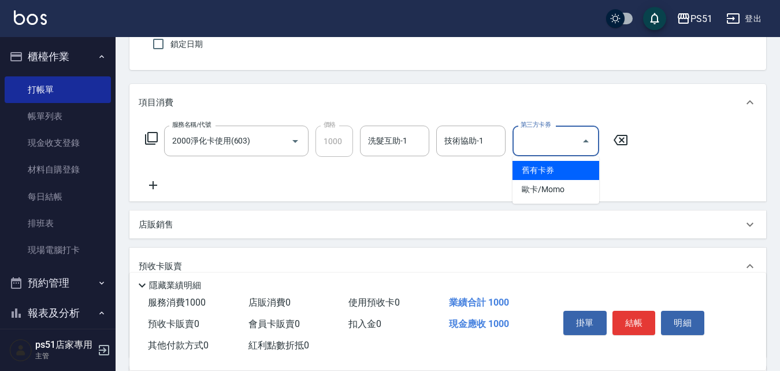
click at [540, 147] on input "第三方卡券" at bounding box center [547, 141] width 59 height 20
click at [564, 168] on span "舊有卡券" at bounding box center [556, 170] width 87 height 19
type input "舊有卡券"
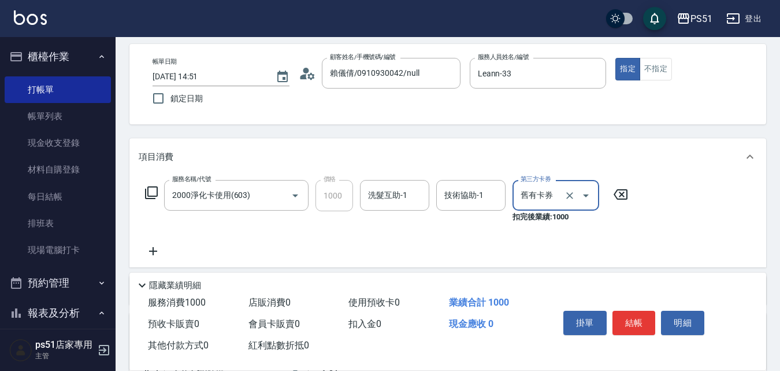
scroll to position [0, 0]
